Goal: Navigation & Orientation: Find specific page/section

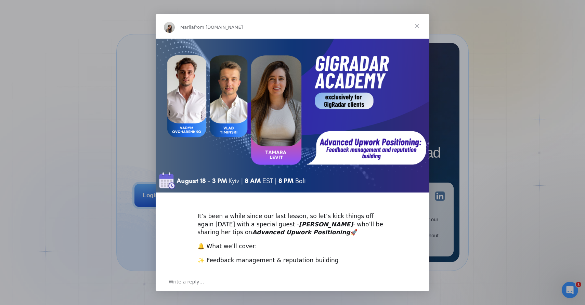
click at [417, 26] on span "Close" at bounding box center [416, 26] width 25 height 25
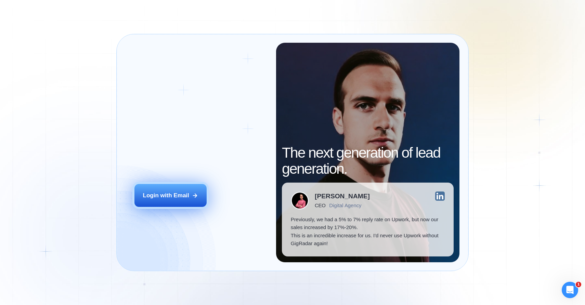
click at [164, 198] on div "Login with Email" at bounding box center [166, 195] width 46 height 8
